Goal: Find specific page/section: Find specific page/section

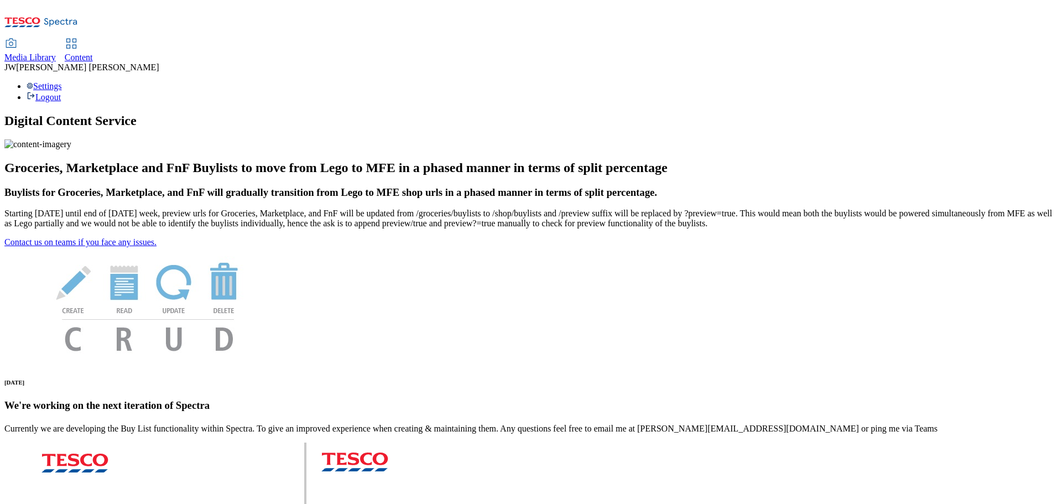
click at [56, 53] on span "Media Library" at bounding box center [29, 57] width 51 height 9
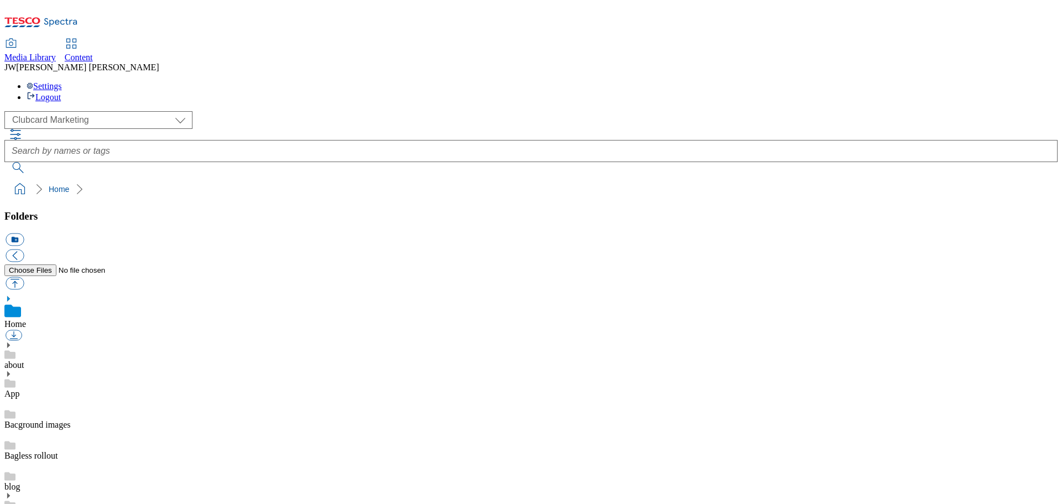
scroll to position [1, 0]
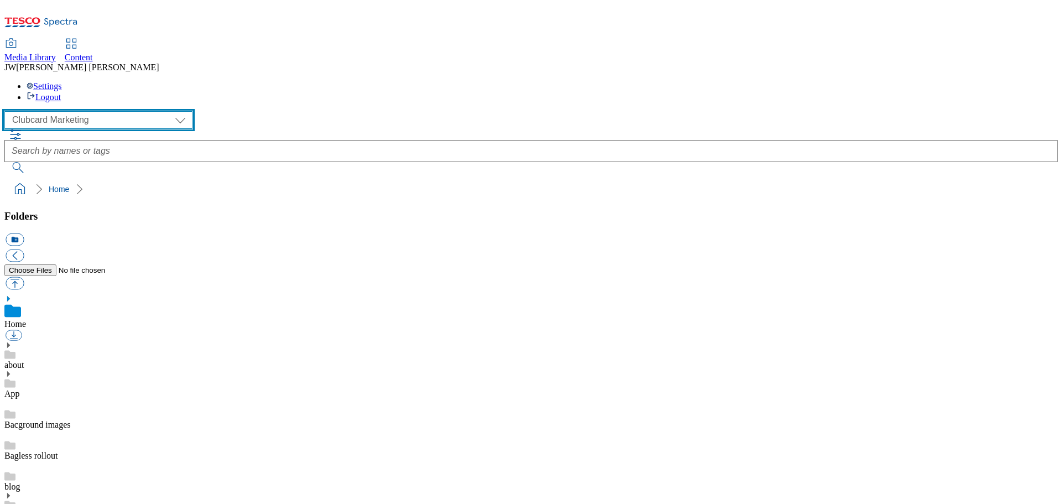
click at [89, 111] on select "Clubcard Marketing GHS Marketing UK GHS Product UK GHS ROI iGHS Marketing CE iG…" at bounding box center [98, 120] width 188 height 18
select select "flare-ghs-mktg"
click at [8, 111] on select "Clubcard Marketing GHS Marketing UK GHS Product UK GHS ROI iGHS Marketing CE iG…" at bounding box center [98, 120] width 188 height 18
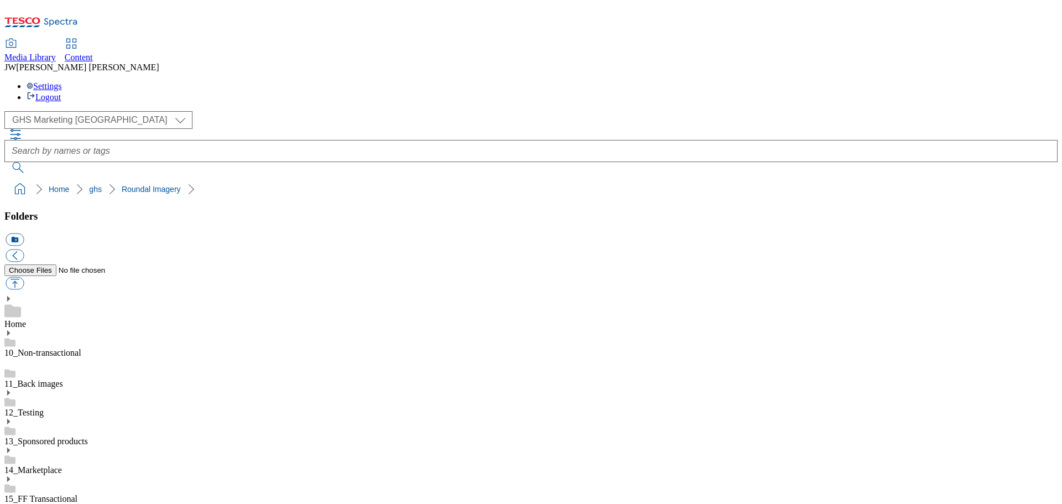
scroll to position [553, 0]
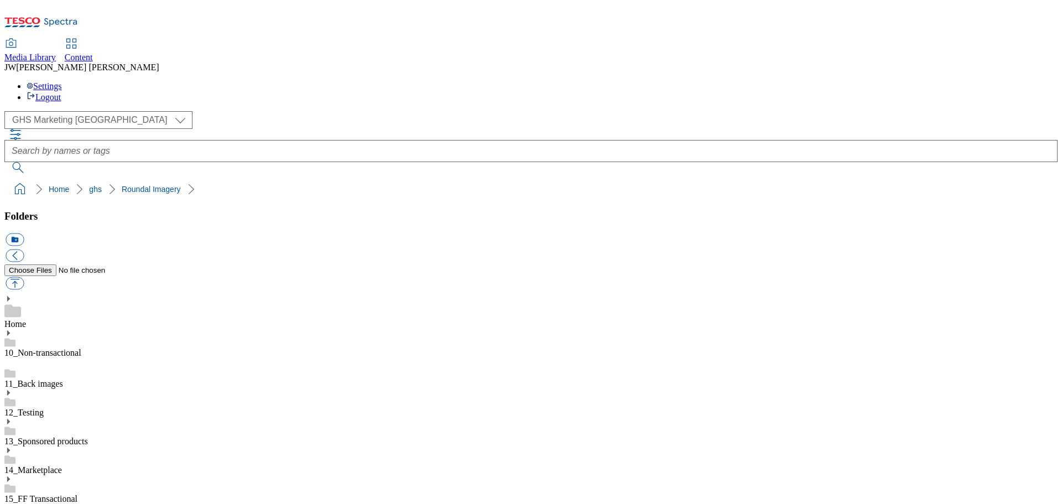
scroll to position [719, 0]
